Goal: Navigation & Orientation: Find specific page/section

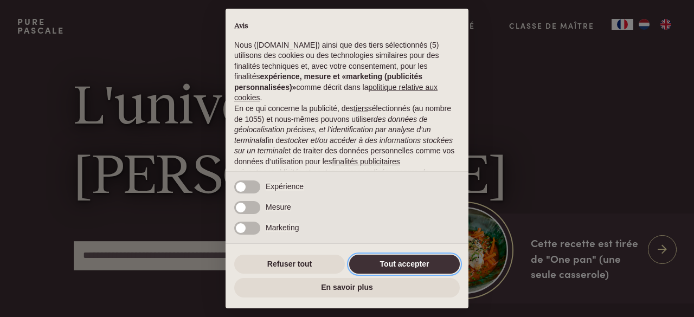
click at [394, 267] on button "Tout accepter" at bounding box center [404, 265] width 111 height 20
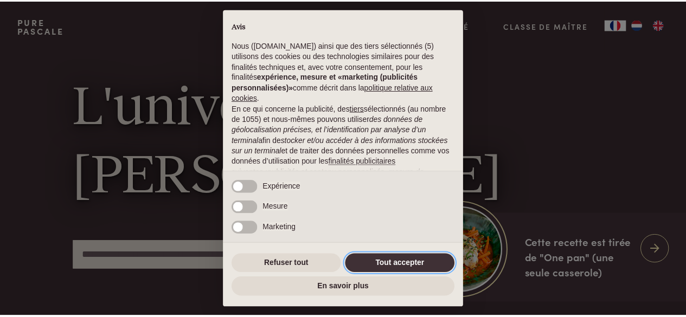
scroll to position [129, 0]
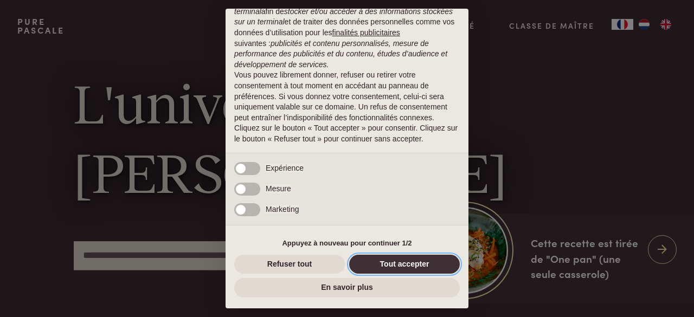
click at [369, 267] on button "Tout accepter" at bounding box center [404, 265] width 111 height 20
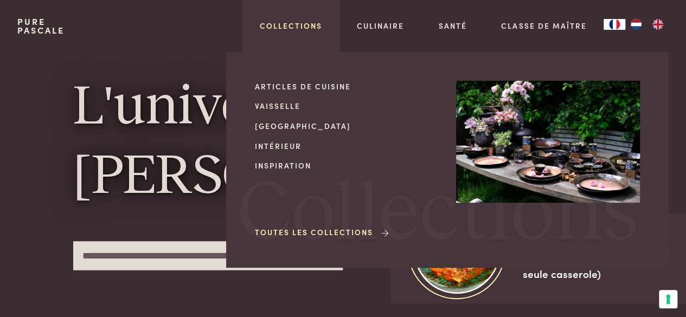
click at [292, 27] on link "Collections" at bounding box center [291, 25] width 62 height 11
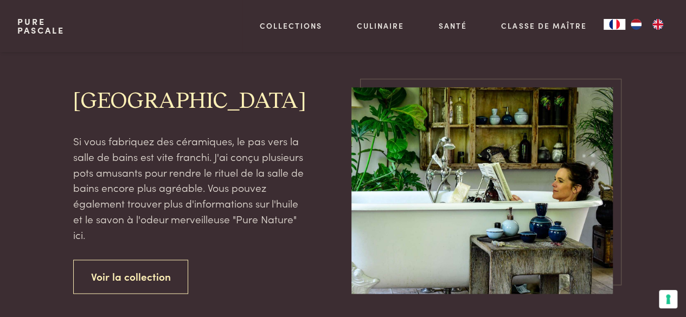
scroll to position [651, 0]
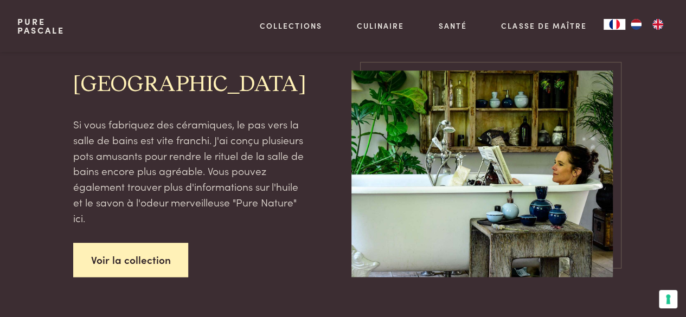
click at [157, 257] on link "Voir la collection" at bounding box center [131, 260] width 116 height 34
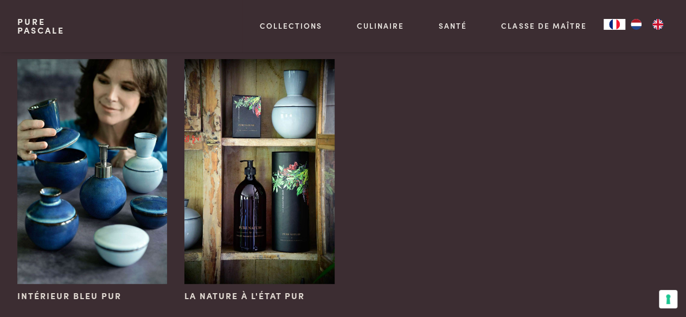
scroll to position [109, 0]
